Goal: Entertainment & Leisure: Consume media (video, audio)

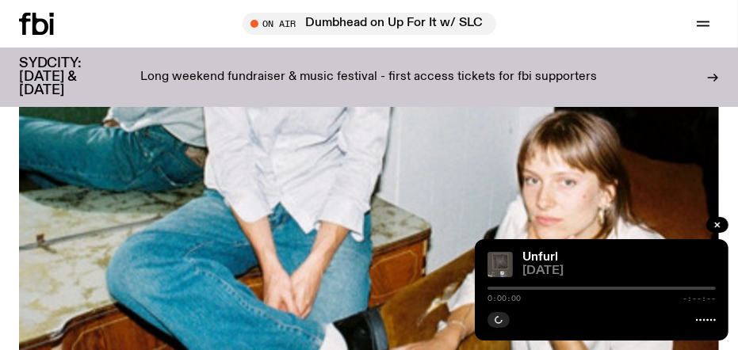
scroll to position [628, 0]
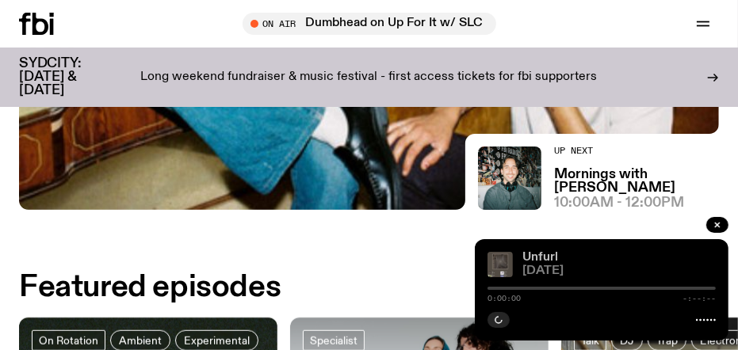
click at [538, 256] on link "Unfurl" at bounding box center [540, 257] width 36 height 13
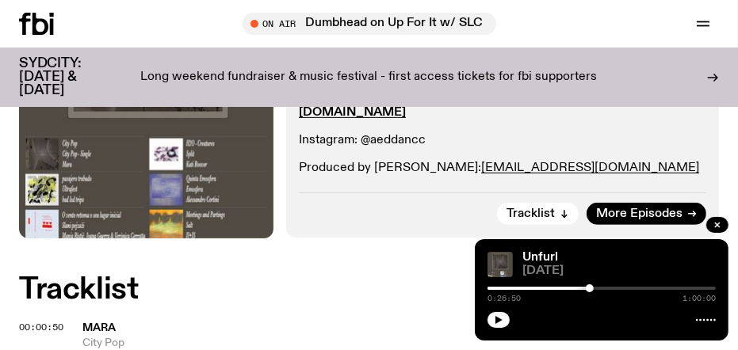
scroll to position [403, 0]
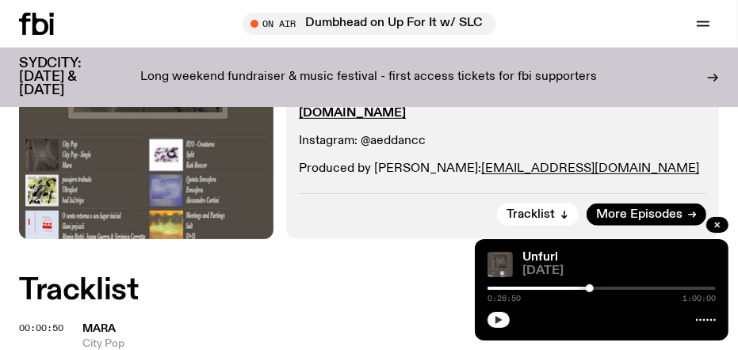
click at [503, 322] on button "button" at bounding box center [498, 320] width 22 height 16
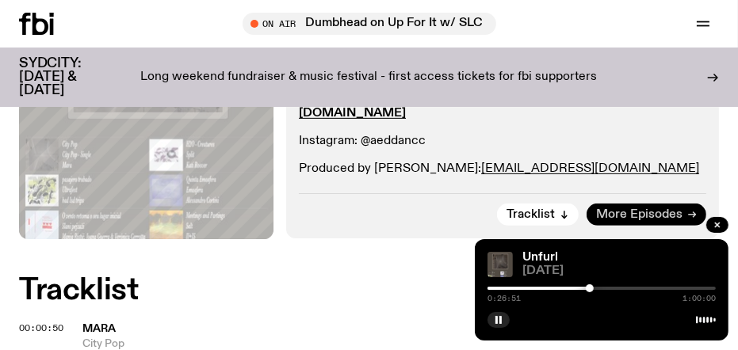
click at [613, 209] on span "More Episodes" at bounding box center [639, 215] width 86 height 12
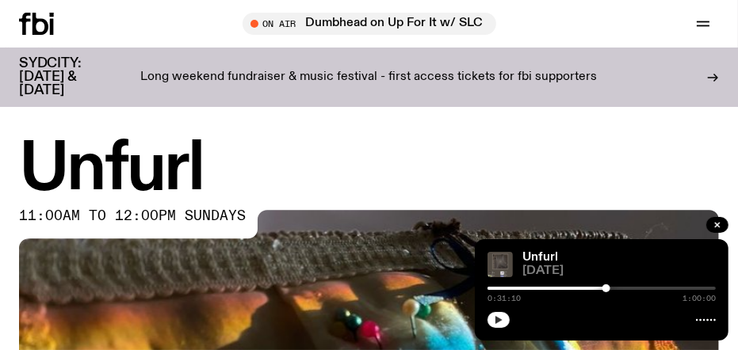
click at [496, 325] on button "button" at bounding box center [498, 320] width 22 height 16
click at [495, 319] on icon "button" at bounding box center [499, 320] width 10 height 10
